Goal: Task Accomplishment & Management: Manage account settings

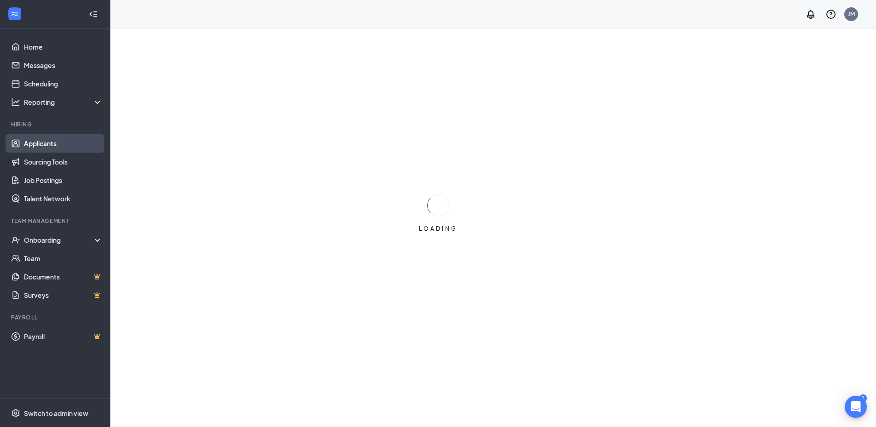
click at [57, 150] on link "Applicants" at bounding box center [63, 143] width 79 height 18
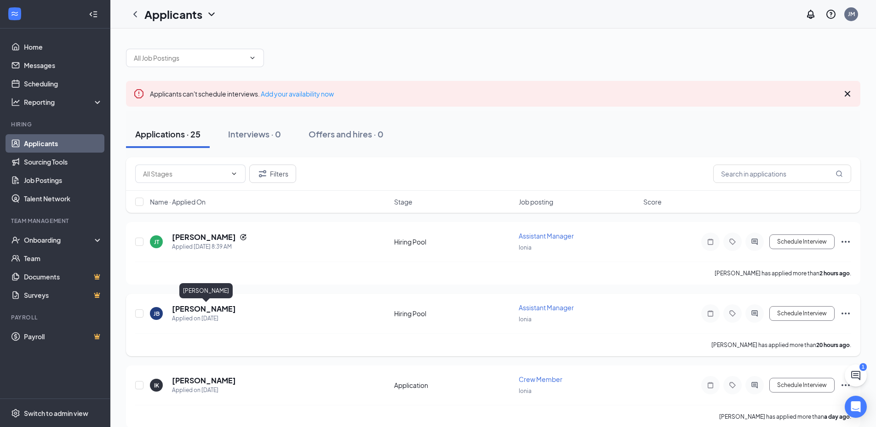
click at [236, 304] on h5 "[PERSON_NAME]" at bounding box center [204, 309] width 64 height 10
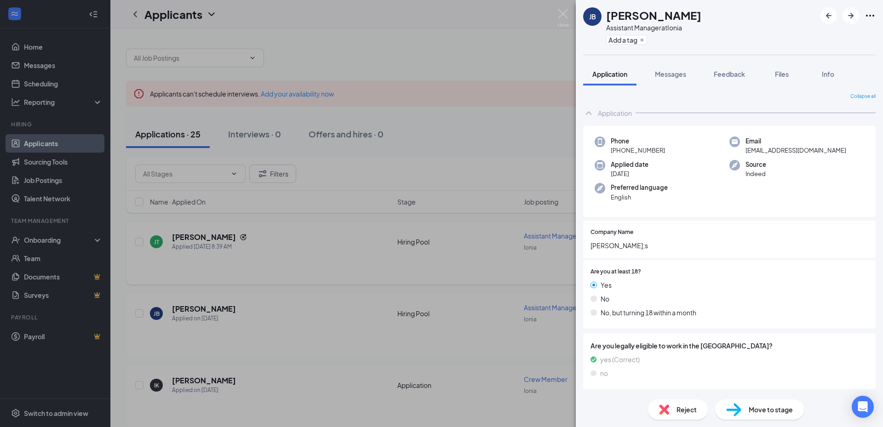
drag, startPoint x: 263, startPoint y: 195, endPoint x: 202, endPoint y: 232, distance: 71.3
click at [257, 195] on div "[PERSON_NAME] Assistant Manager at Ionia Add a tag Application Messages Feedbac…" at bounding box center [441, 213] width 883 height 427
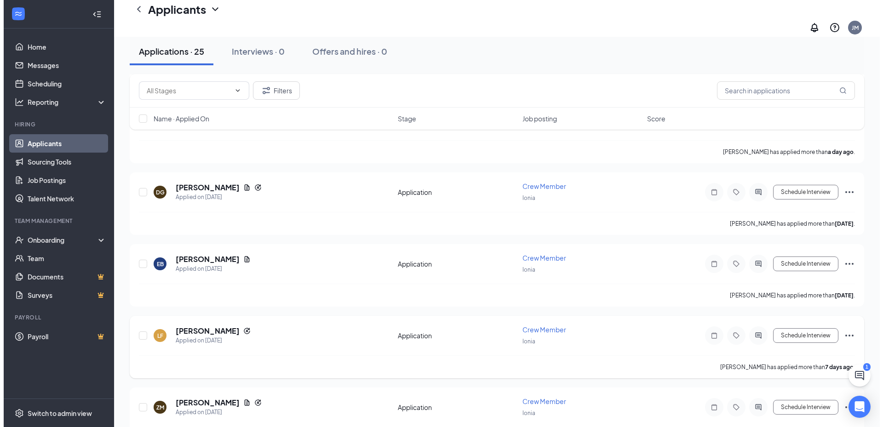
scroll to position [276, 0]
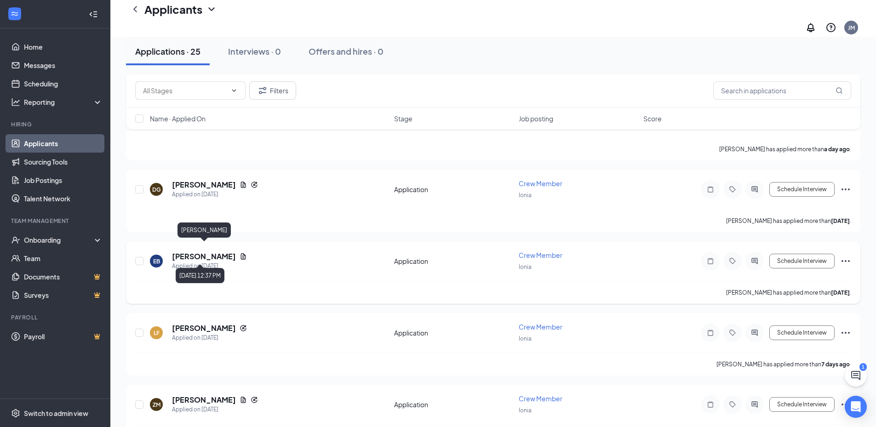
click at [219, 251] on h5 "[PERSON_NAME]" at bounding box center [204, 256] width 64 height 10
